Goal: Task Accomplishment & Management: Manage account settings

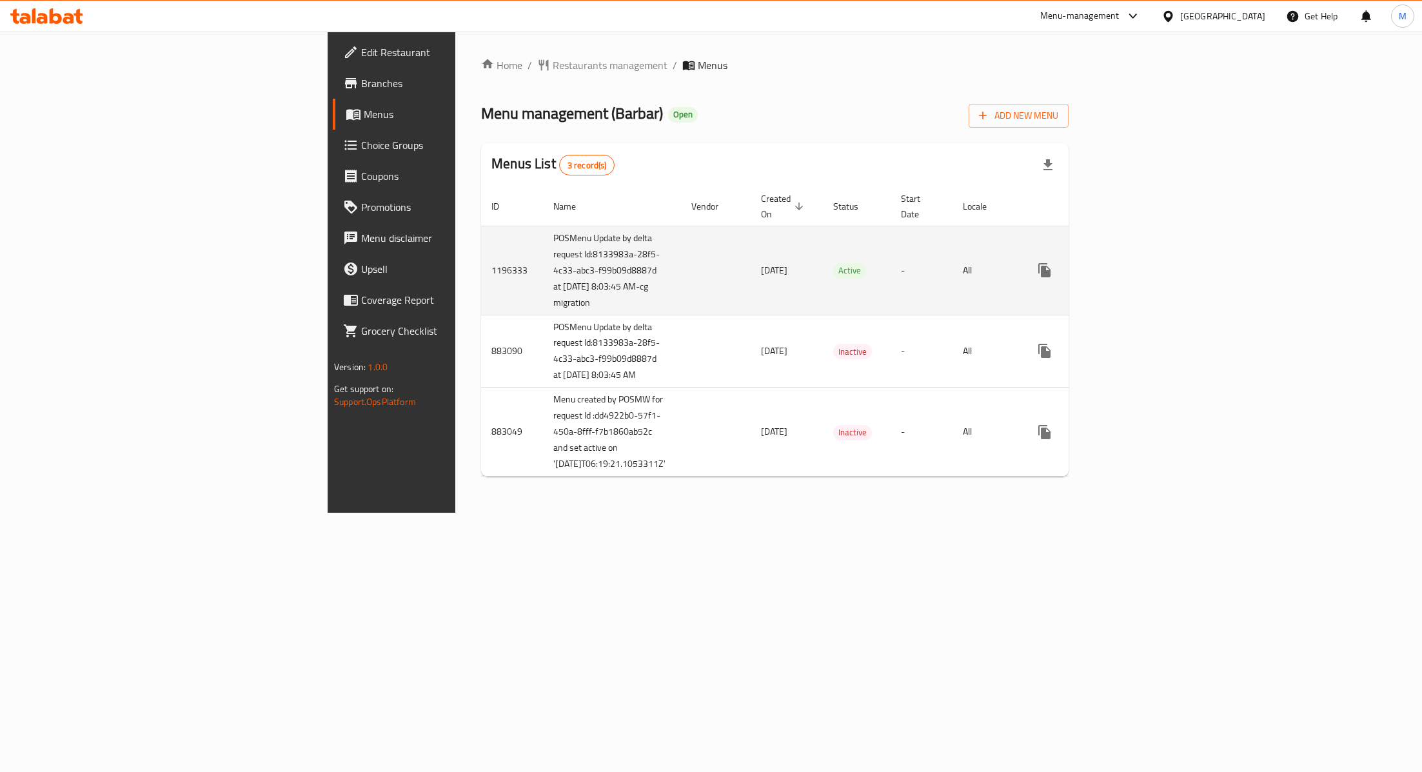
click at [1153, 271] on link "enhanced table" at bounding box center [1137, 270] width 31 height 31
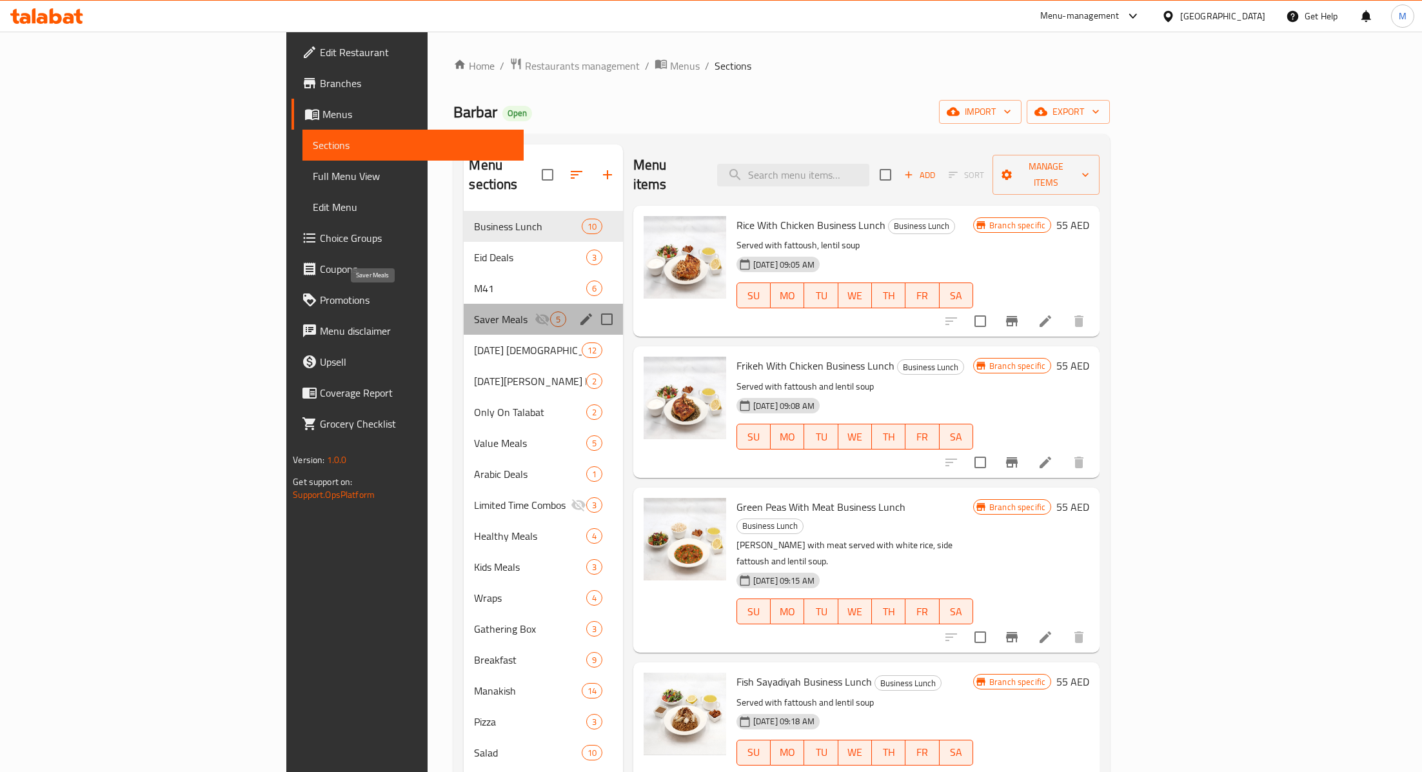
click at [474, 311] on span "Saver Meals" at bounding box center [504, 318] width 60 height 15
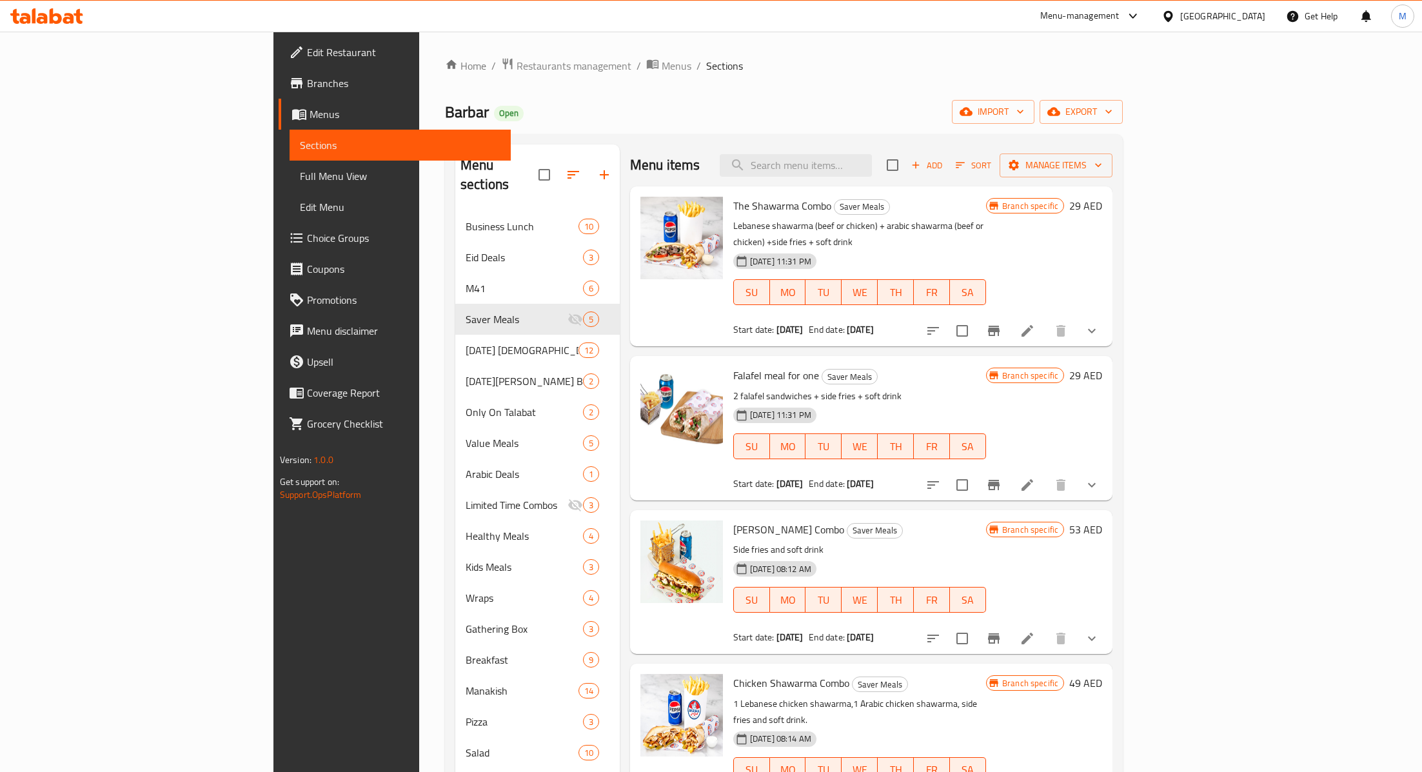
click at [307, 233] on span "Choice Groups" at bounding box center [403, 237] width 193 height 15
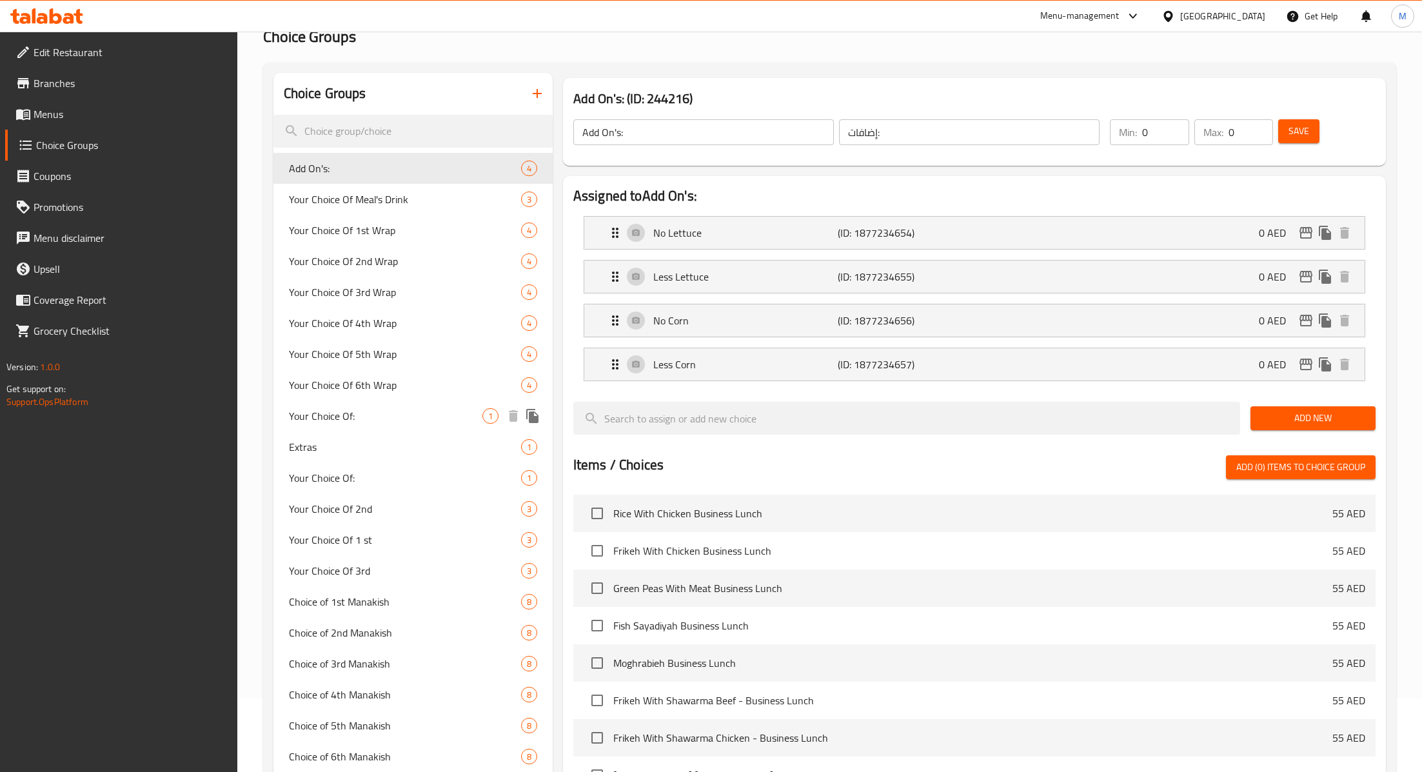
scroll to position [77, 0]
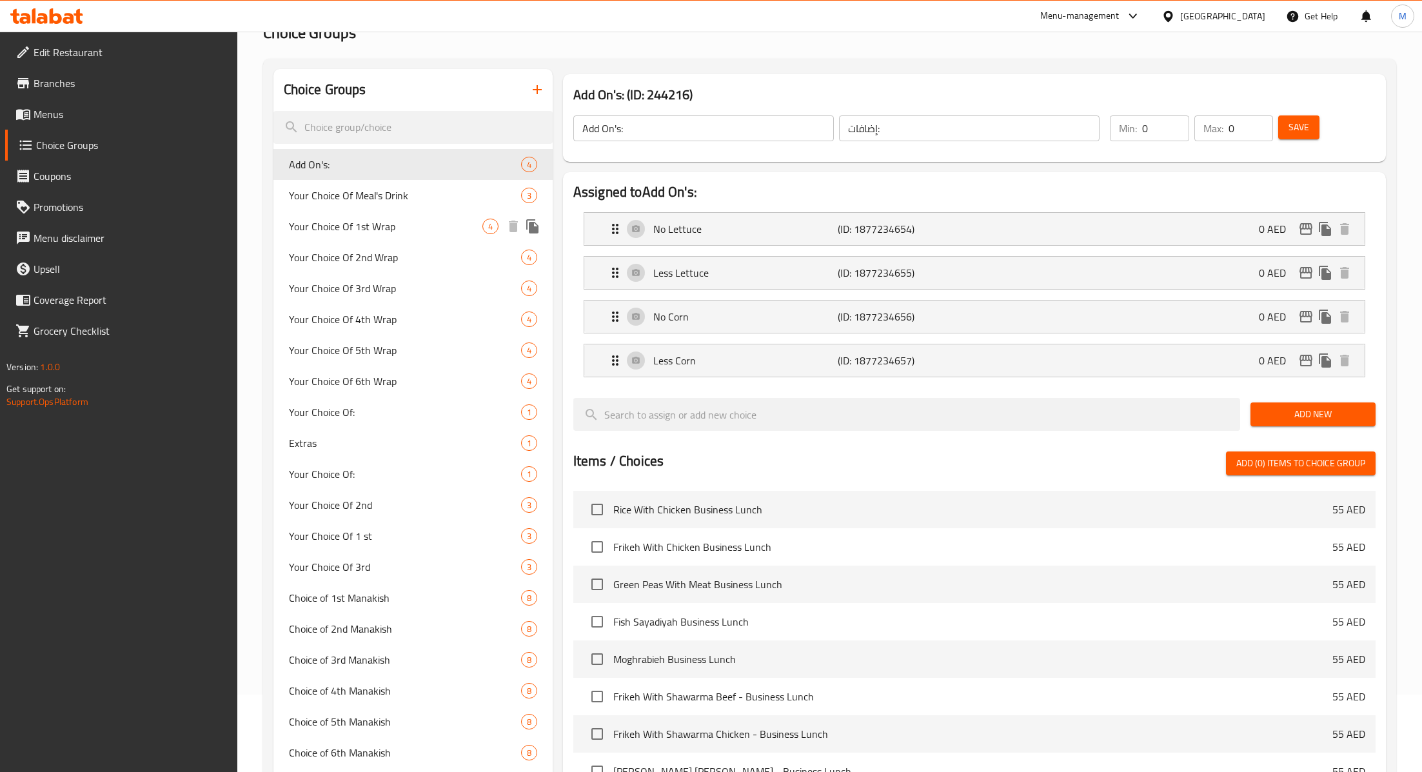
click at [371, 230] on span "Your Choice Of 1st Wrap" at bounding box center [385, 226] width 193 height 15
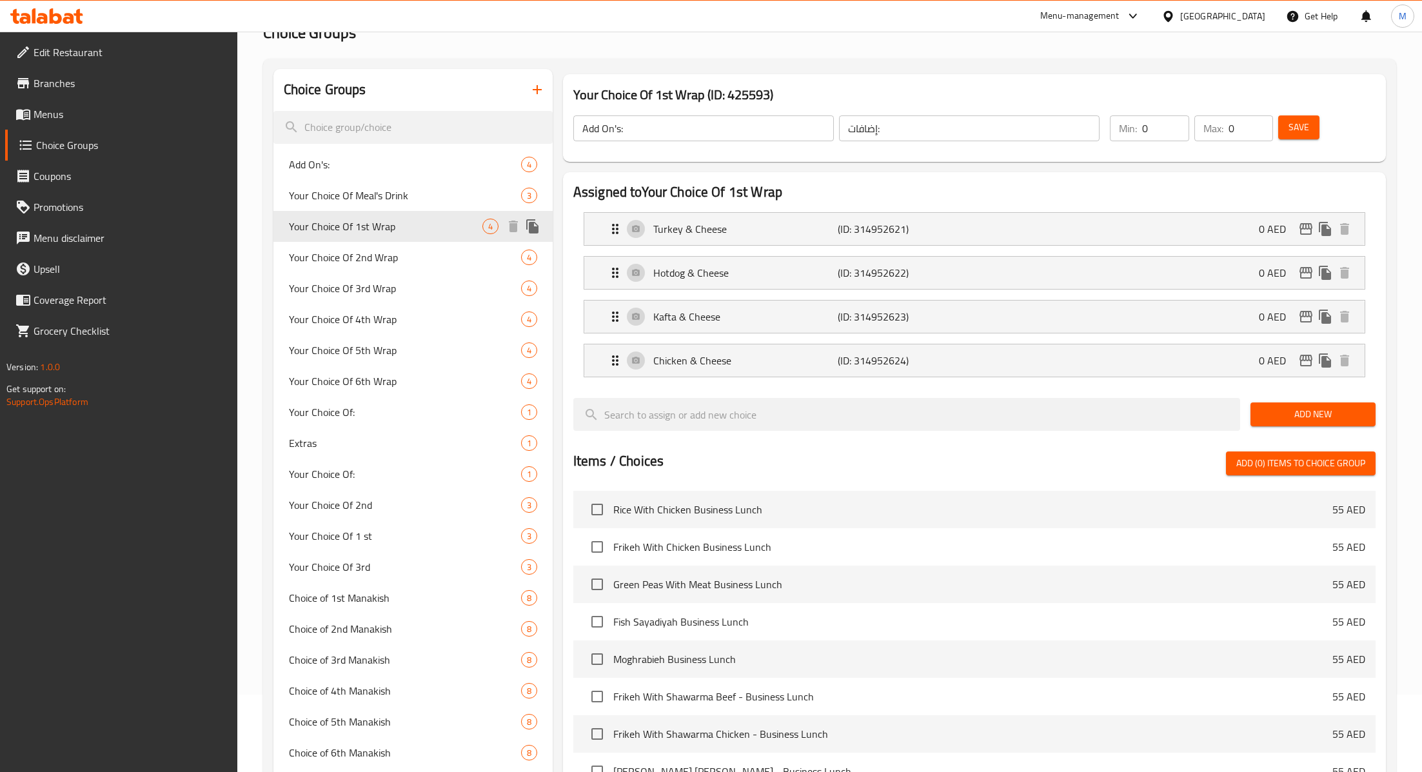
type input "Your Choice Of 1st Wrap"
type input "اختيارك من أول راب"
type input "1"
click at [1238, 132] on input "1" at bounding box center [1250, 128] width 45 height 26
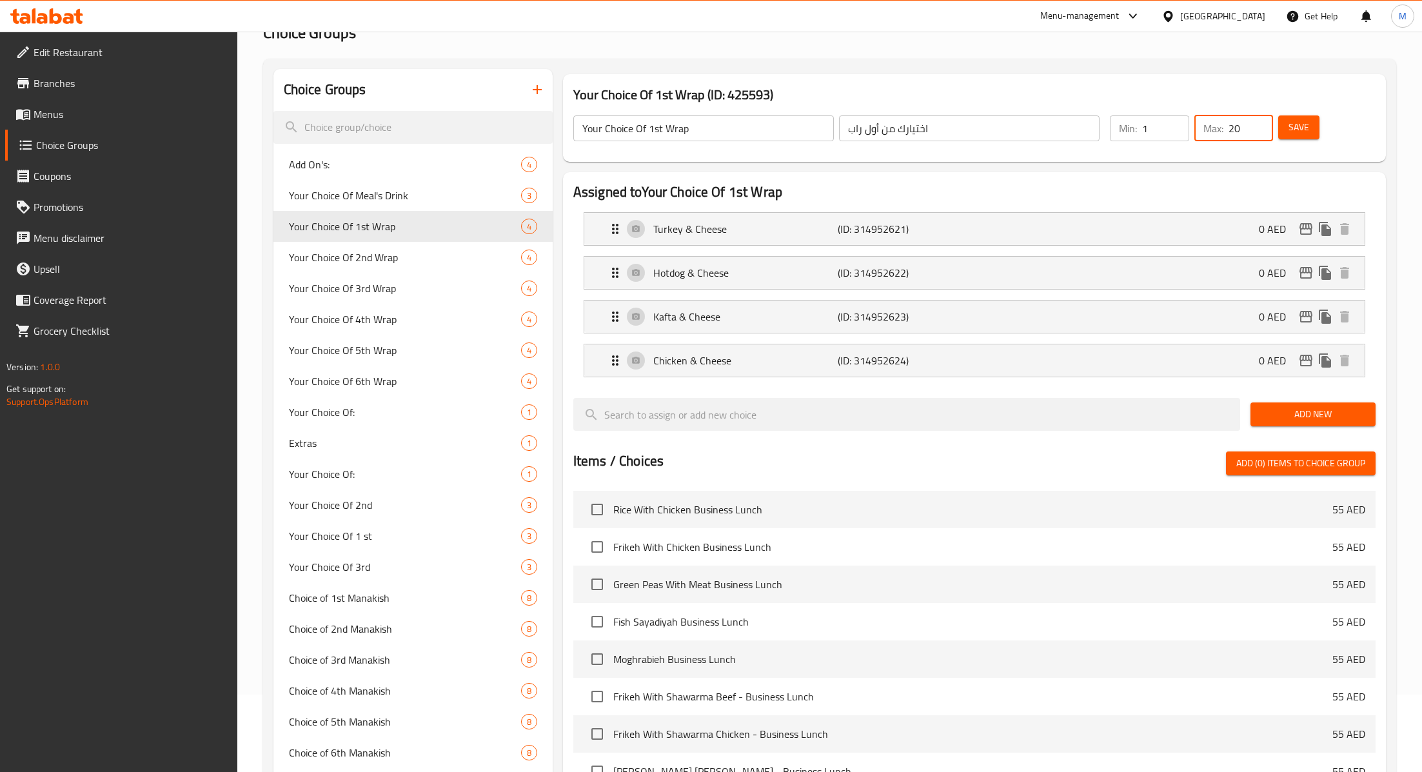
type input "20"
click at [1201, 158] on div "Your Choice Of 1st Wrap (ID: 425593) Your Choice Of 1st Wrap ​ اختيارك من أول ر…" at bounding box center [974, 118] width 823 height 88
